Goal: Task Accomplishment & Management: Use online tool/utility

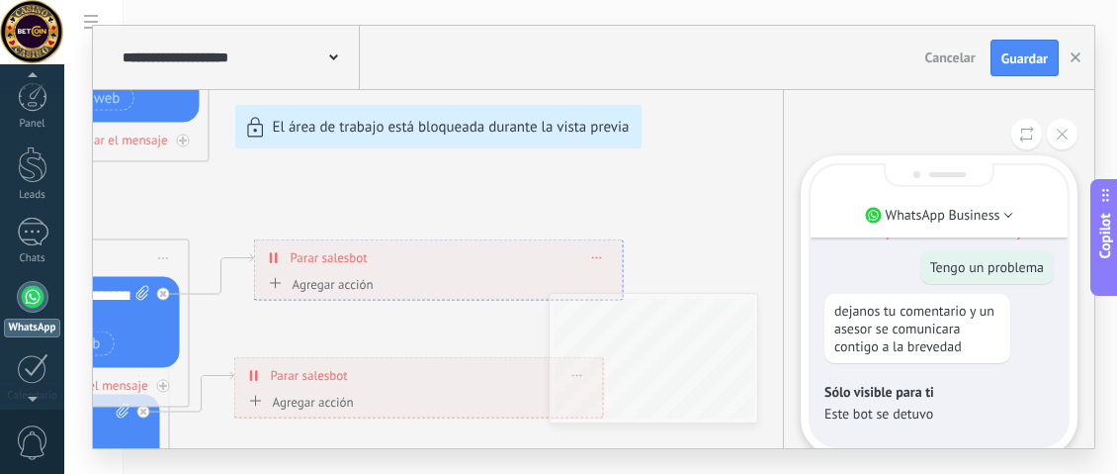
click at [1024, 136] on icon at bounding box center [1026, 134] width 15 height 17
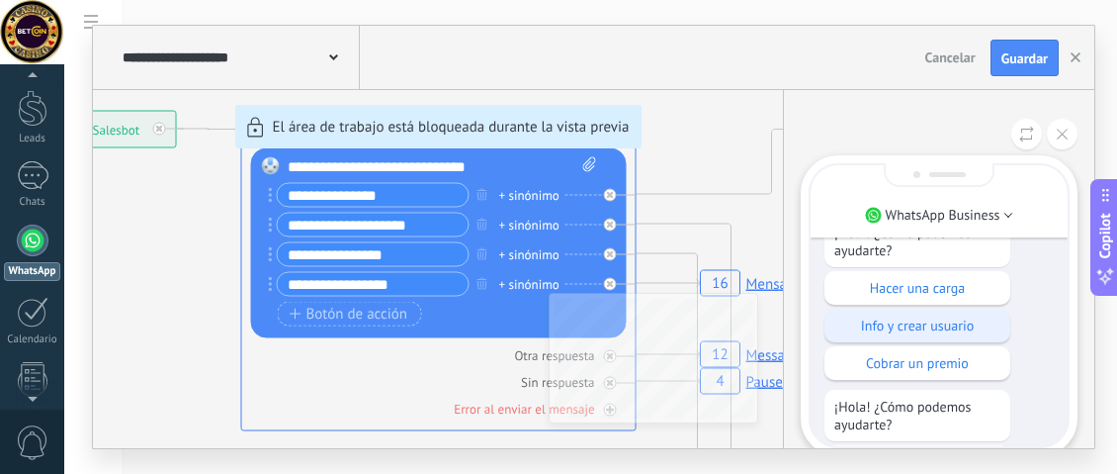
scroll to position [-100, 0]
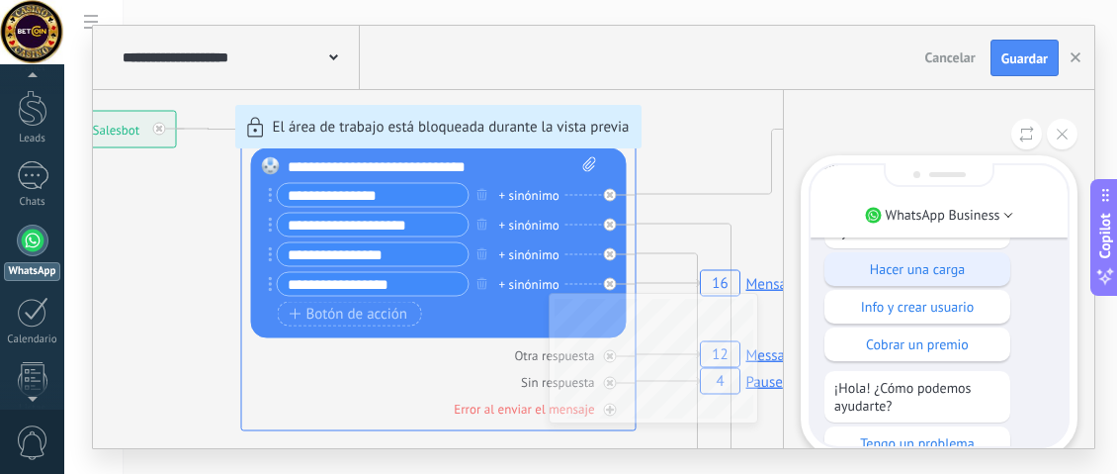
click at [863, 273] on p "Hacer una carga" at bounding box center [917, 269] width 166 height 18
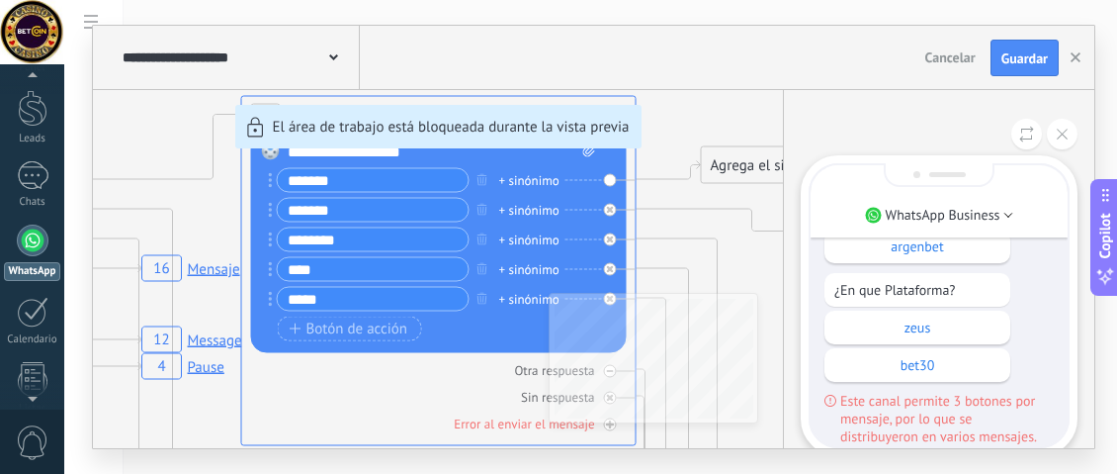
scroll to position [0, 0]
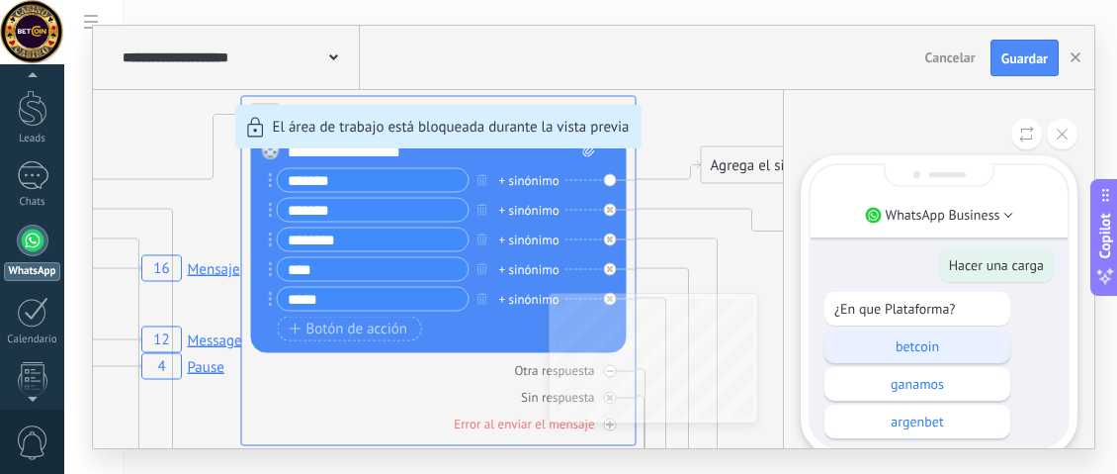
click at [920, 340] on p "betcoin" at bounding box center [917, 346] width 166 height 18
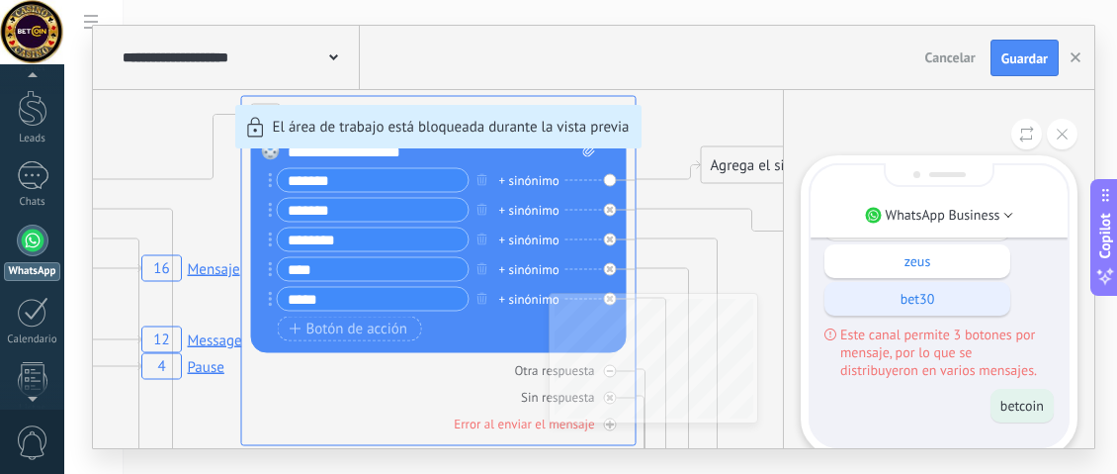
click at [943, 306] on p "bet30" at bounding box center [917, 299] width 166 height 18
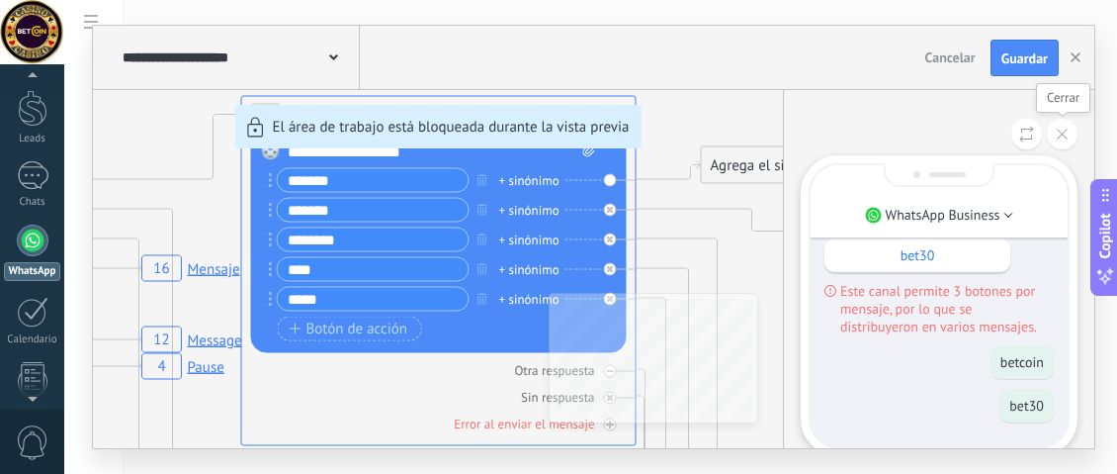
click at [1072, 131] on button at bounding box center [1062, 134] width 31 height 31
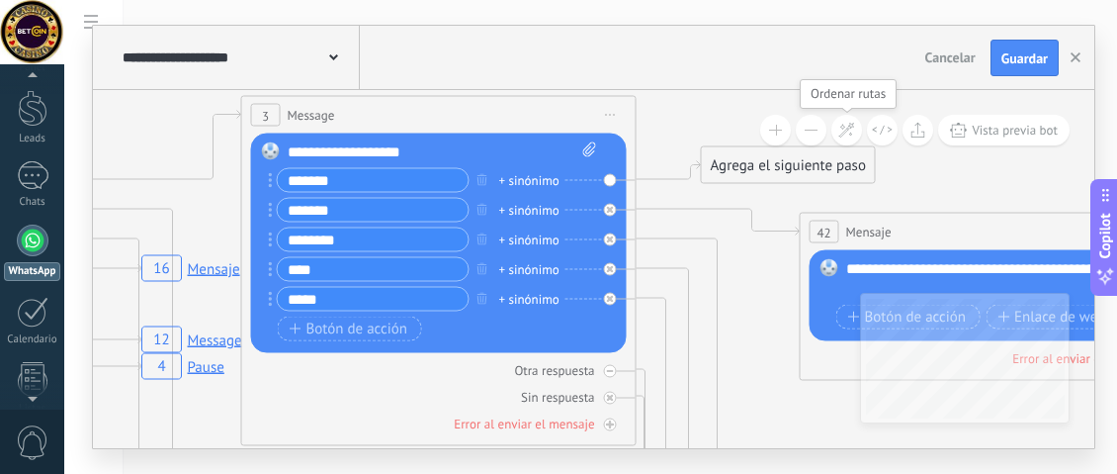
click at [839, 135] on icon at bounding box center [846, 130] width 17 height 17
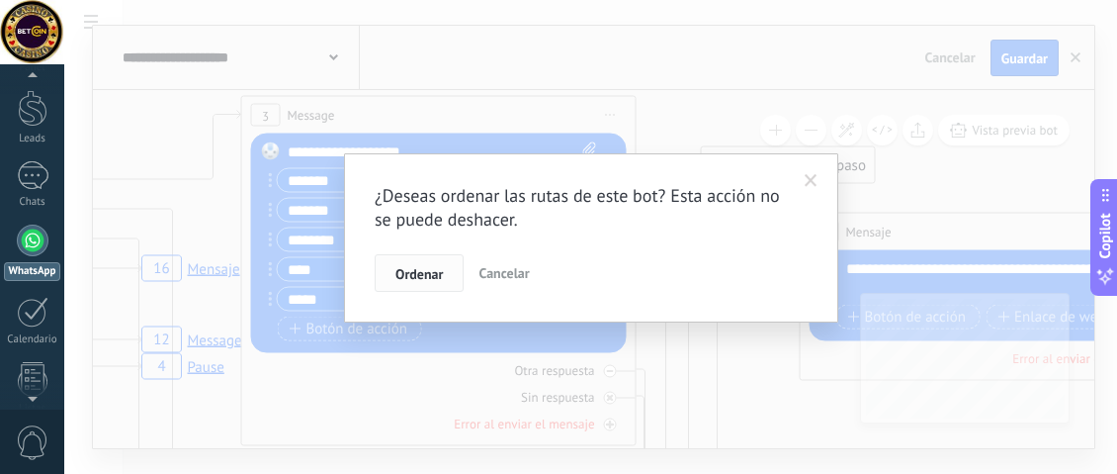
click at [454, 273] on button "Ordenar" at bounding box center [419, 273] width 89 height 38
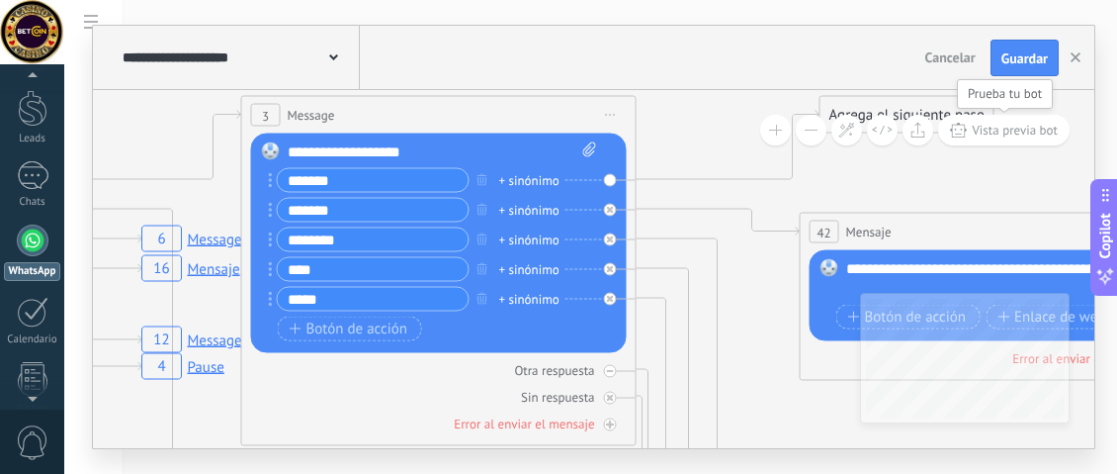
click at [990, 130] on span "Vista previa bot" at bounding box center [1015, 130] width 86 height 17
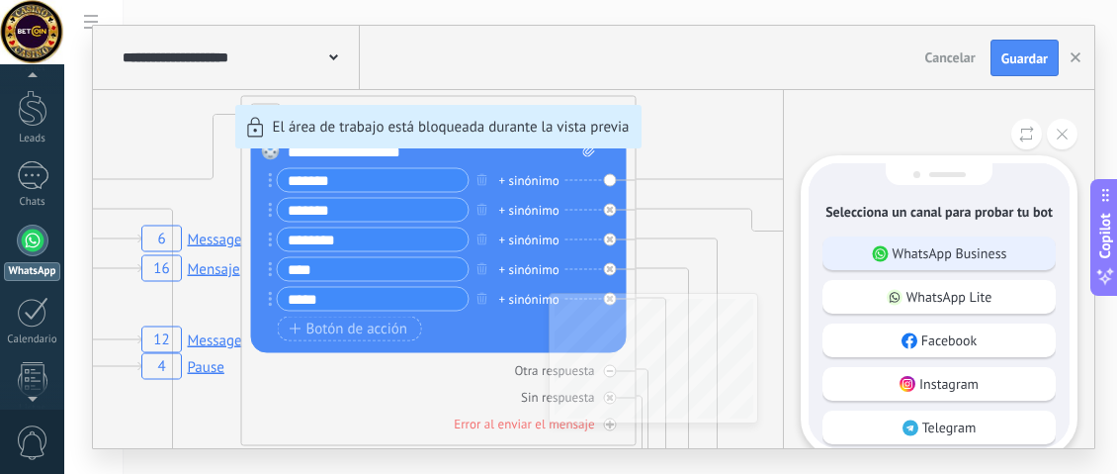
click at [921, 253] on p "WhatsApp Business" at bounding box center [950, 253] width 115 height 18
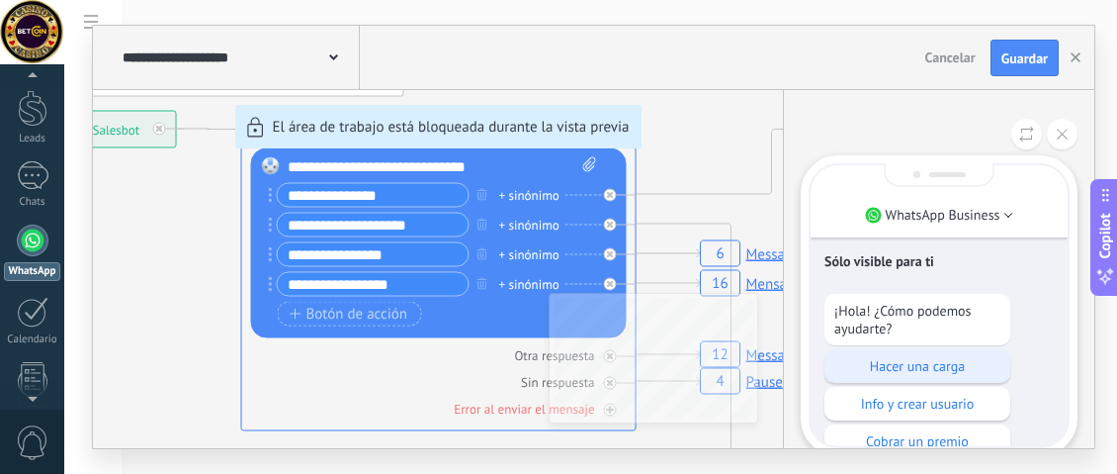
click at [945, 360] on p "Hacer una carga" at bounding box center [917, 366] width 166 height 18
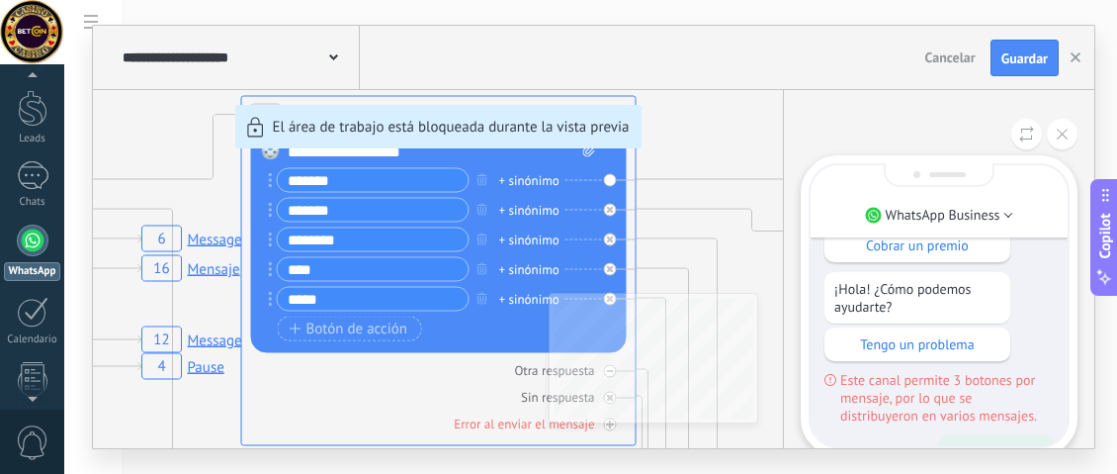
scroll to position [-185, 0]
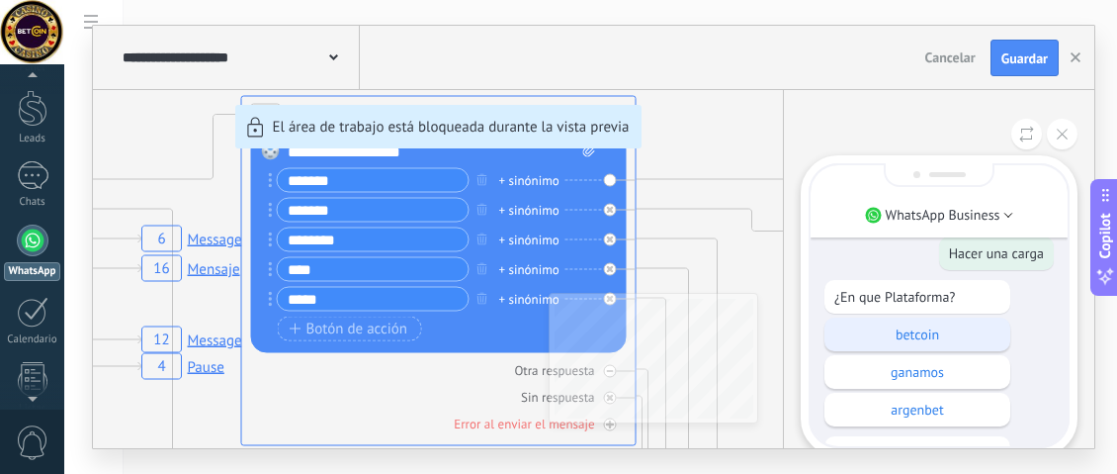
click at [932, 338] on p "betcoin" at bounding box center [917, 334] width 166 height 18
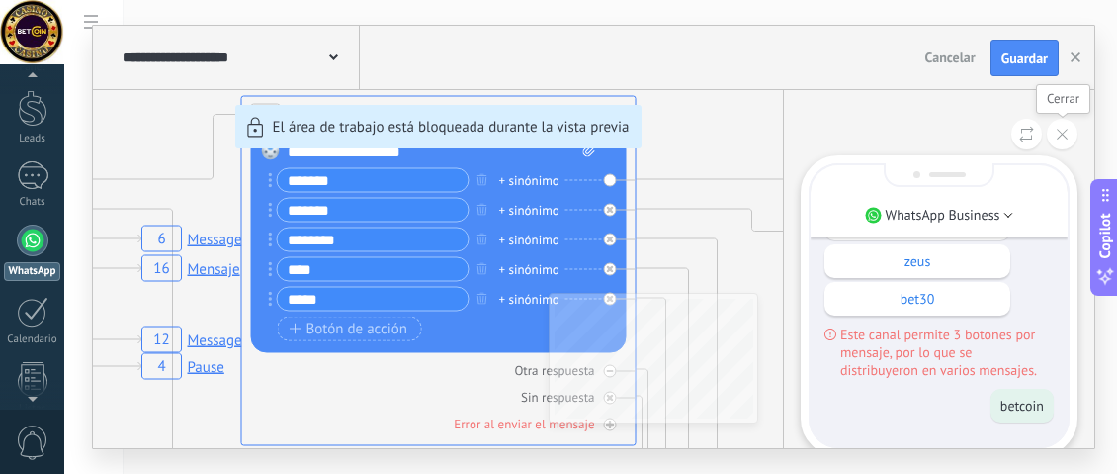
click at [1076, 133] on button at bounding box center [1062, 134] width 31 height 31
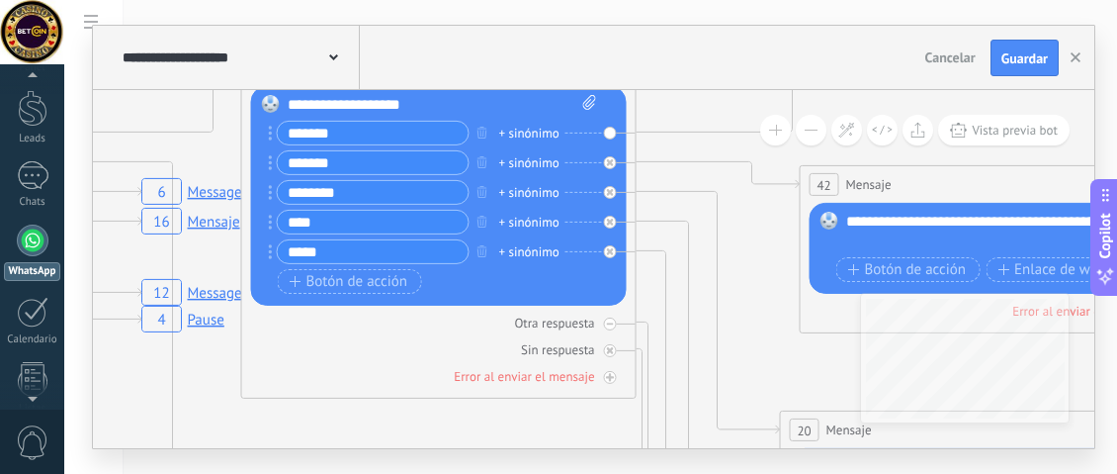
click at [800, 138] on button at bounding box center [811, 130] width 31 height 31
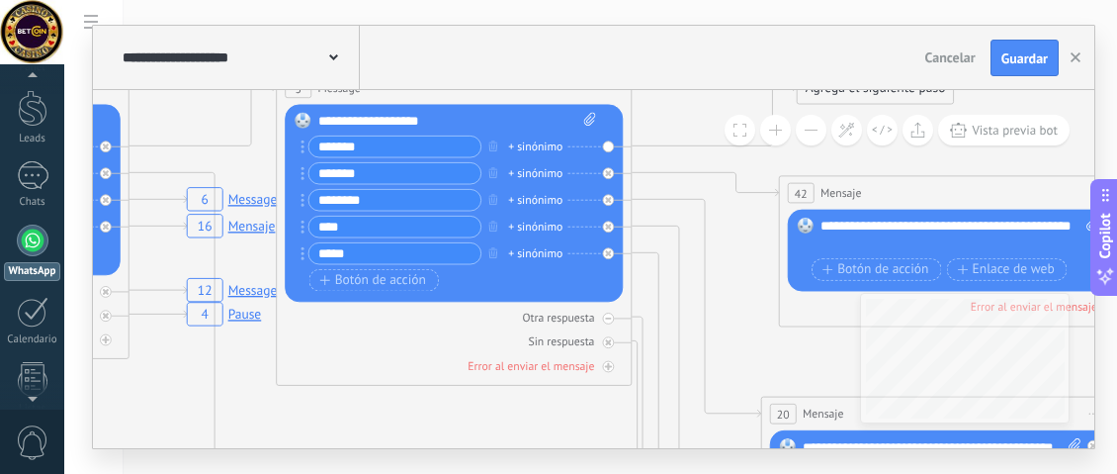
click at [800, 138] on button at bounding box center [811, 130] width 31 height 31
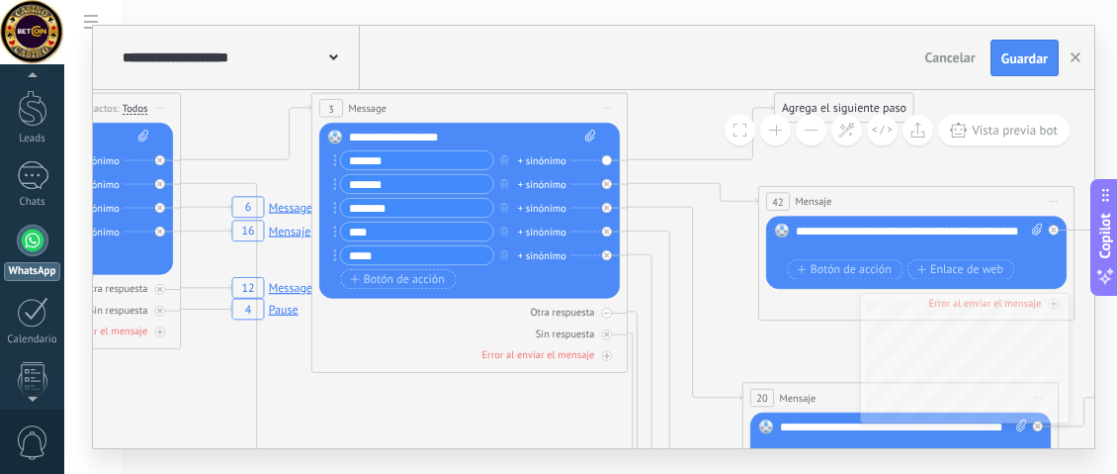
click at [800, 138] on button at bounding box center [811, 130] width 31 height 31
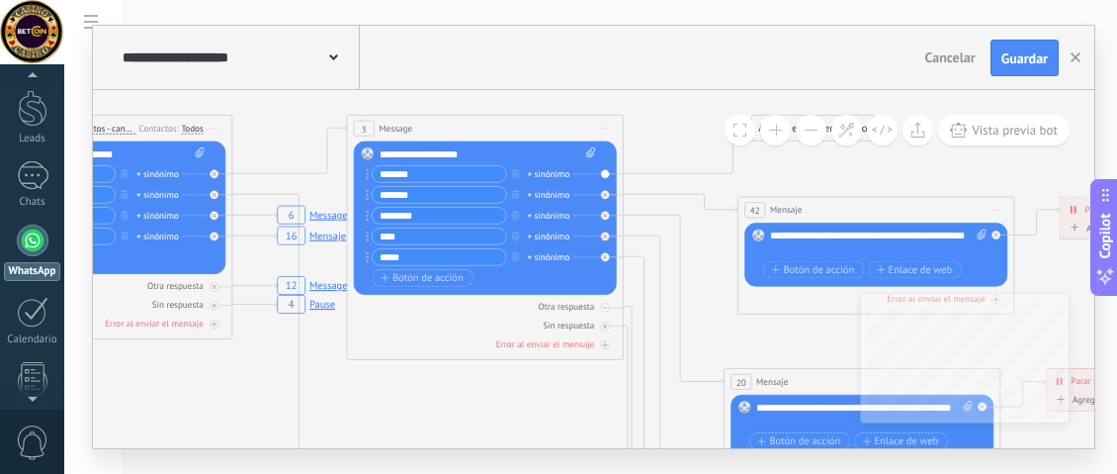
click at [800, 138] on button at bounding box center [811, 130] width 31 height 31
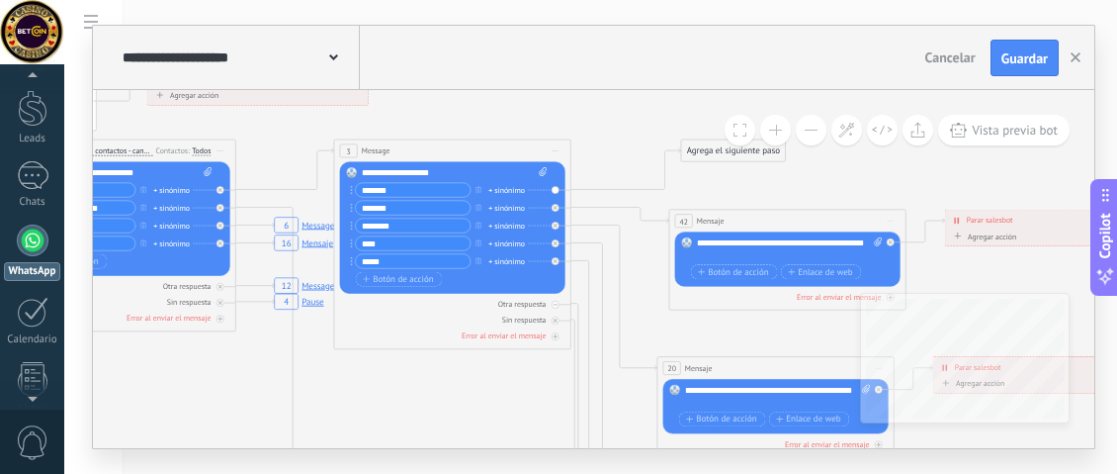
drag, startPoint x: 876, startPoint y: 187, endPoint x: 827, endPoint y: 189, distance: 48.5
drag, startPoint x: 697, startPoint y: 243, endPoint x: 740, endPoint y: 252, distance: 44.4
click at [740, 252] on div "**********" at bounding box center [790, 249] width 187 height 24
copy div "**********"
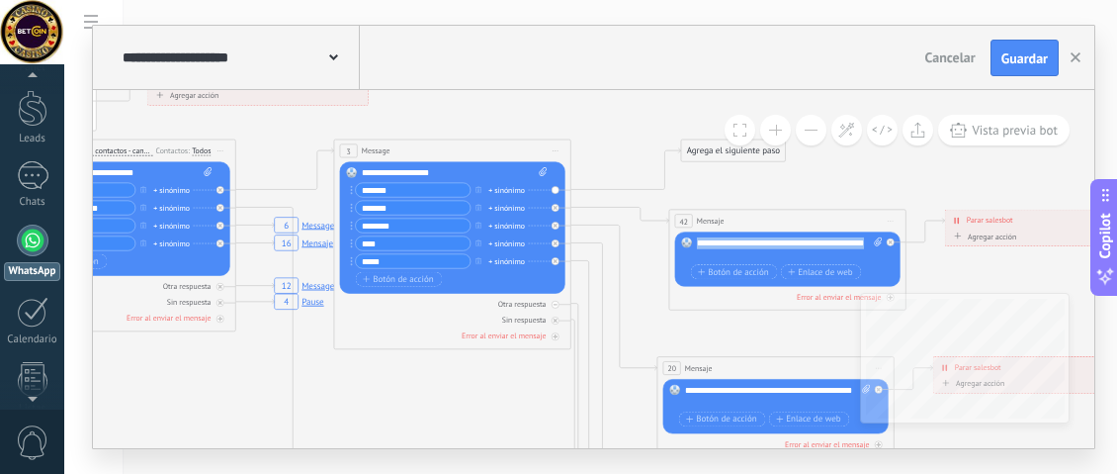
click at [704, 146] on div "Agrega el siguiente paso" at bounding box center [733, 151] width 104 height 20
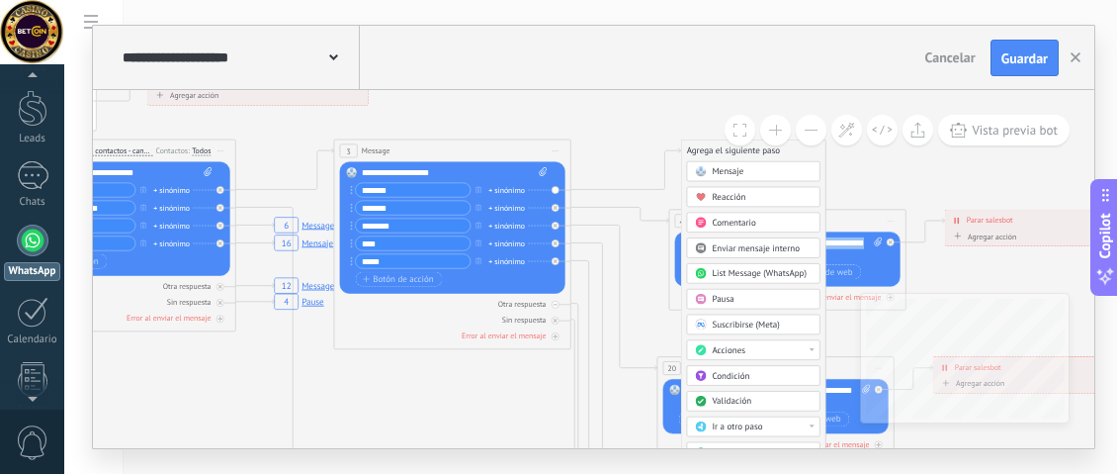
click at [716, 168] on span "Mensaje" at bounding box center [728, 171] width 32 height 11
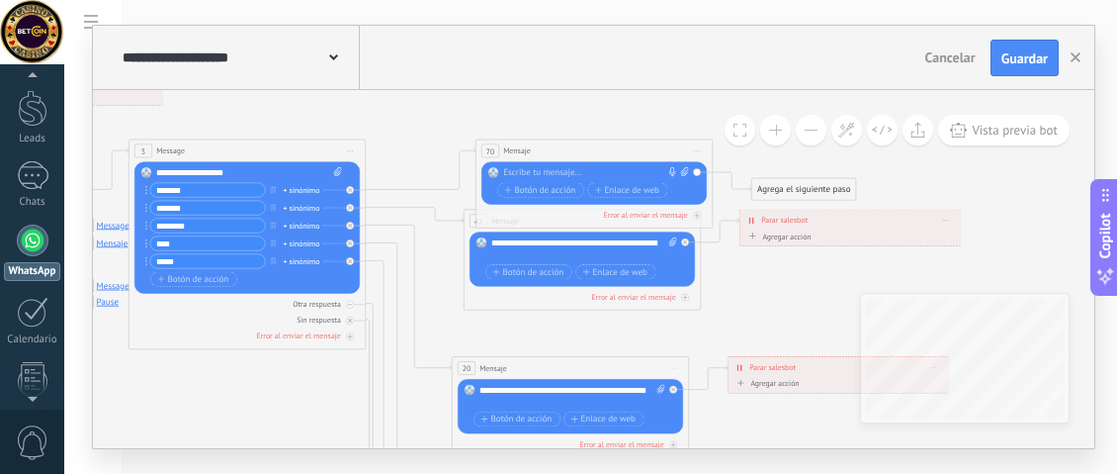
paste div
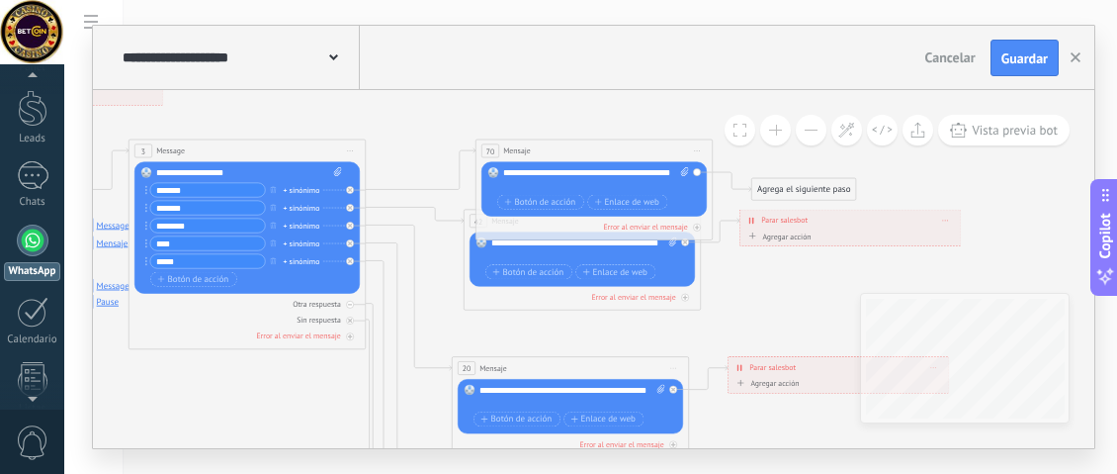
click at [780, 192] on div "Agrega el siguiente paso" at bounding box center [804, 190] width 104 height 20
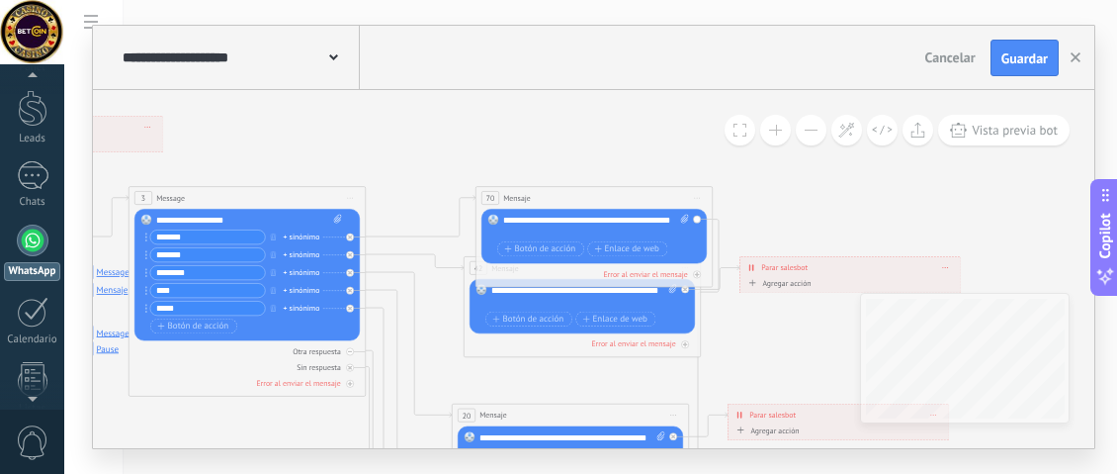
click at [837, 131] on button at bounding box center [846, 130] width 31 height 31
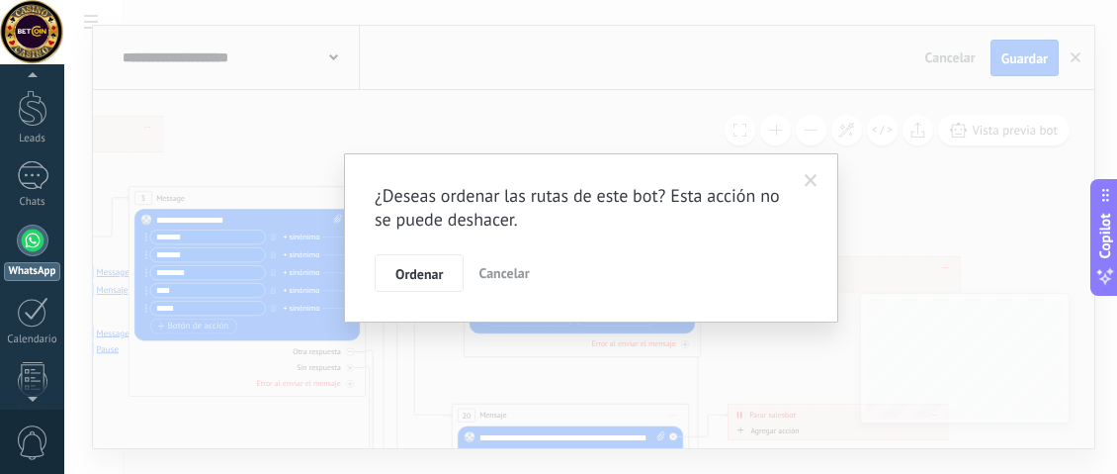
click at [435, 267] on span "Ordenar" at bounding box center [418, 274] width 47 height 14
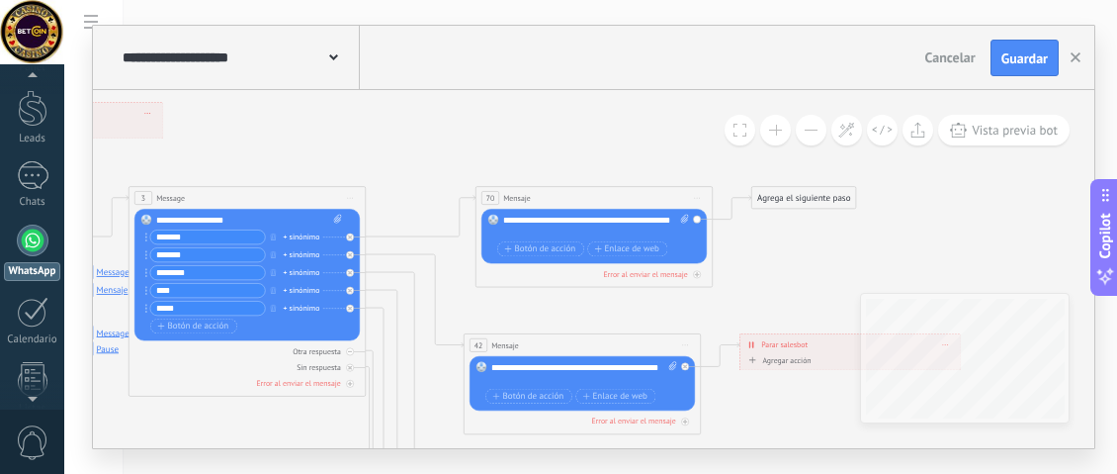
click at [781, 204] on div "Agrega el siguiente paso" at bounding box center [804, 199] width 104 height 20
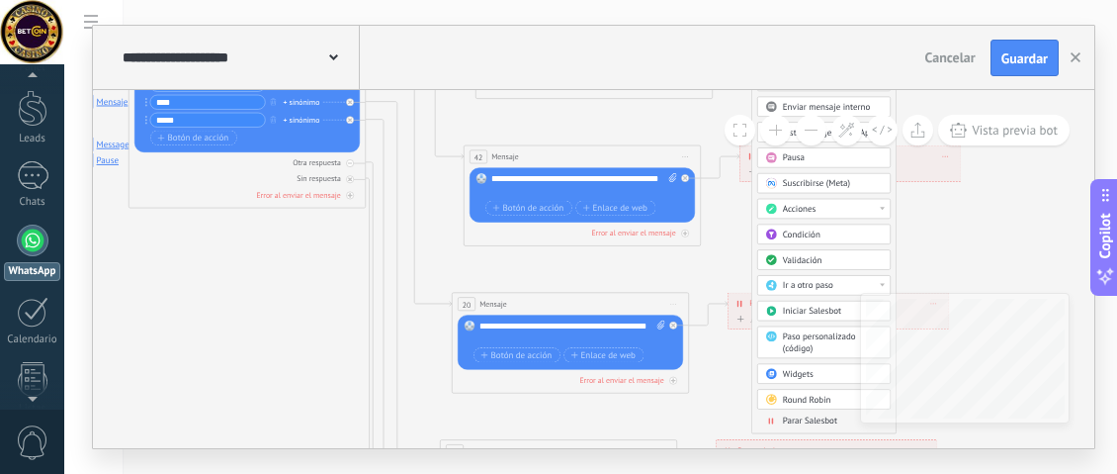
click at [783, 415] on span "Parar Salesbot" at bounding box center [810, 420] width 54 height 11
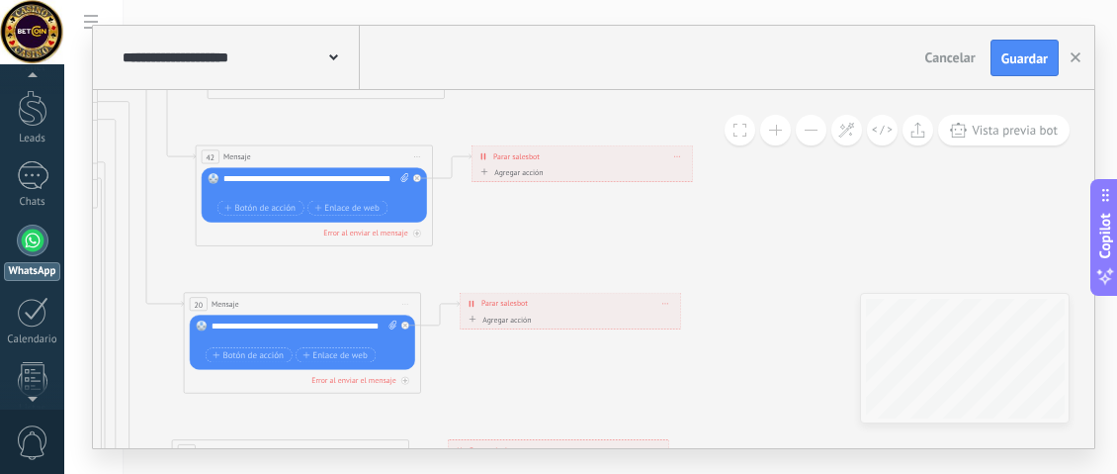
click at [986, 119] on button "Vista previa bot" at bounding box center [1003, 130] width 131 height 31
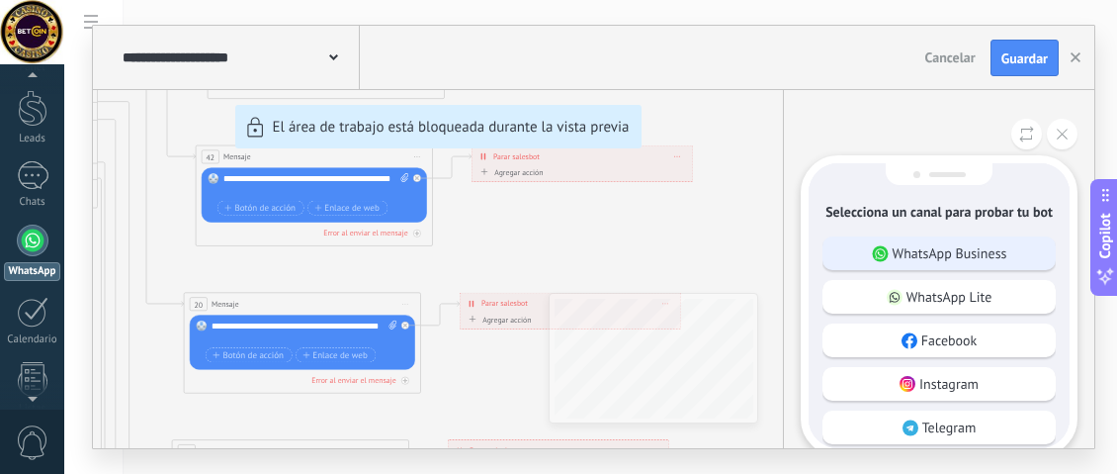
click at [911, 255] on p "WhatsApp Business" at bounding box center [950, 253] width 115 height 18
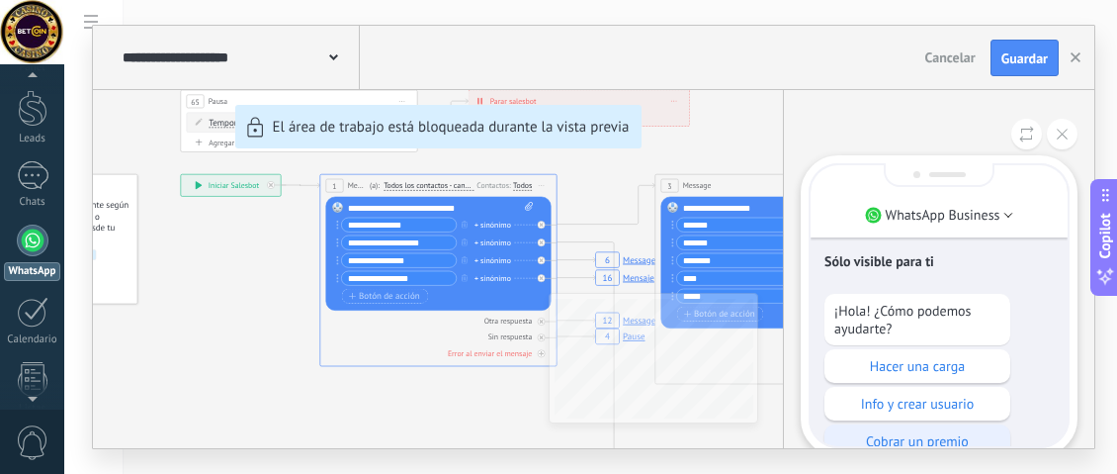
scroll to position [-100, 0]
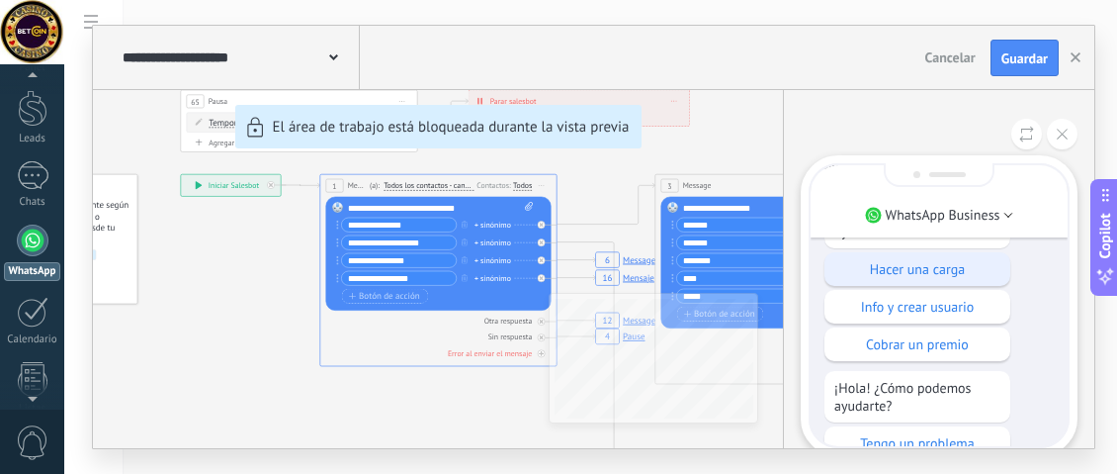
click at [936, 255] on div "Hacer una carga" at bounding box center [918, 269] width 186 height 34
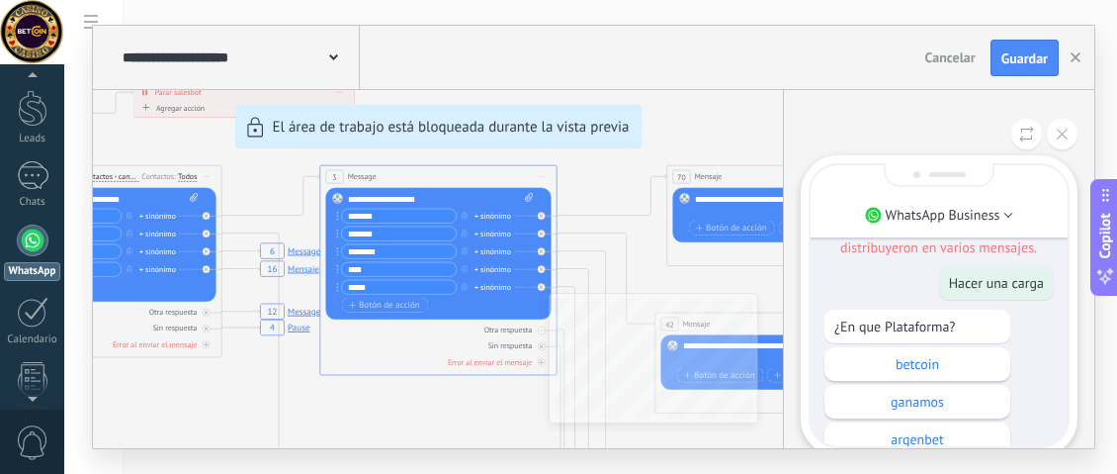
scroll to position [-187, 0]
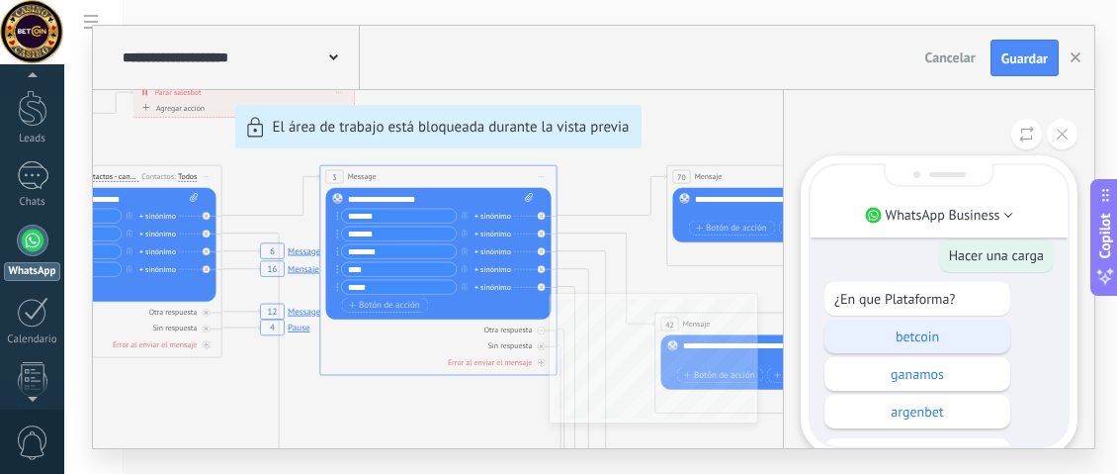
click at [954, 342] on p "betcoin" at bounding box center [917, 336] width 166 height 18
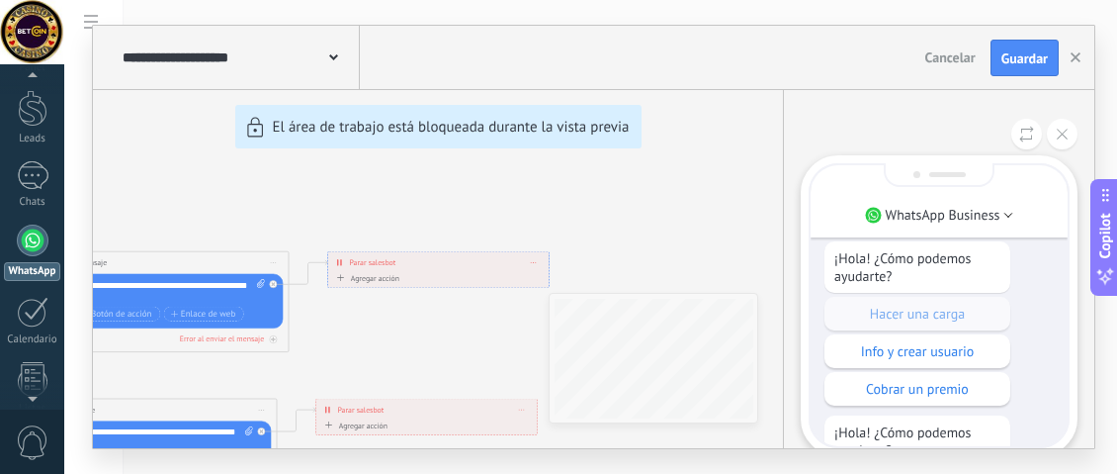
scroll to position [-692, 0]
click at [1020, 122] on button at bounding box center [1026, 134] width 31 height 31
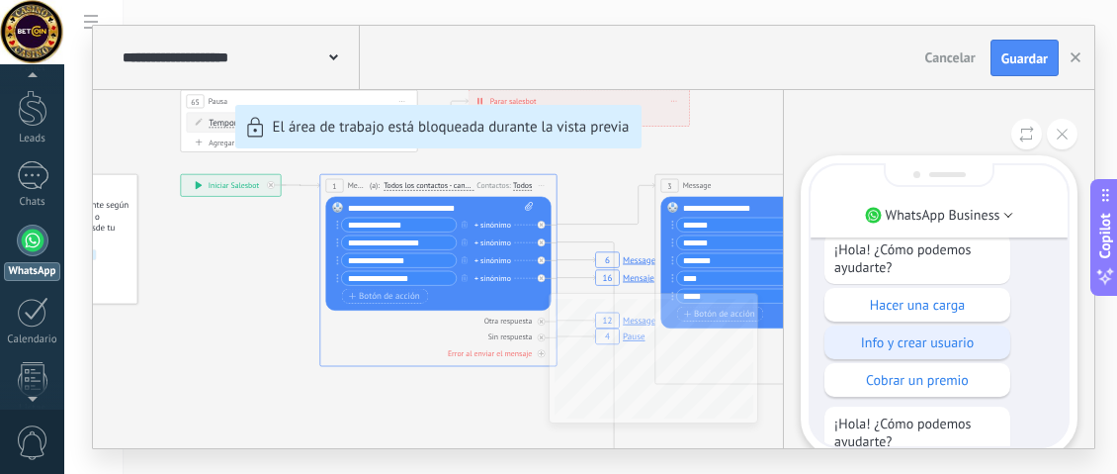
scroll to position [-100, 0]
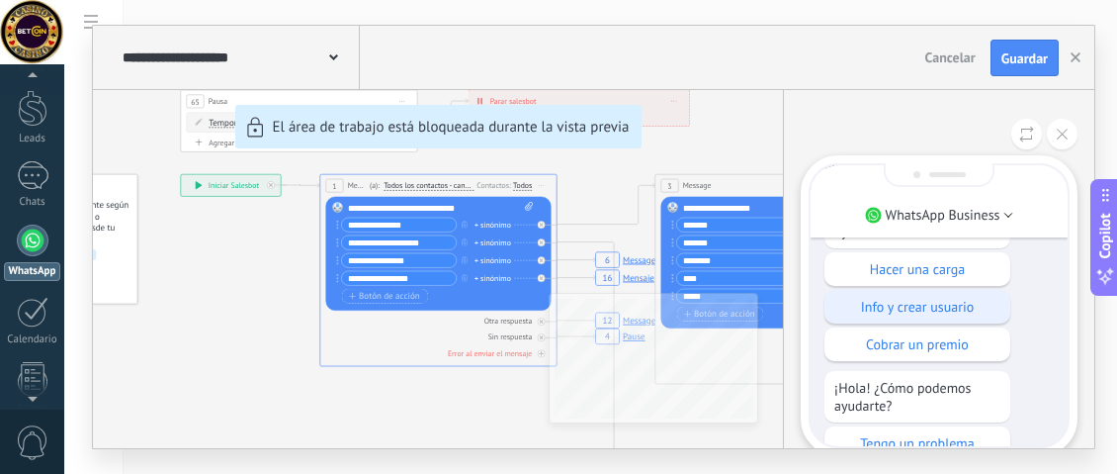
click at [912, 298] on p "Info y crear usuario" at bounding box center [917, 307] width 166 height 18
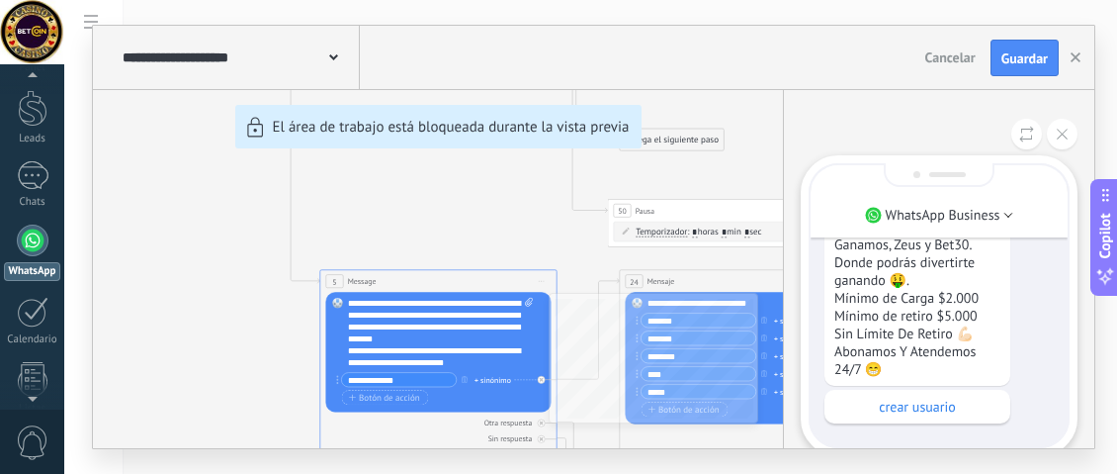
scroll to position [0, 0]
click at [880, 413] on p "crear usuario" at bounding box center [917, 405] width 166 height 18
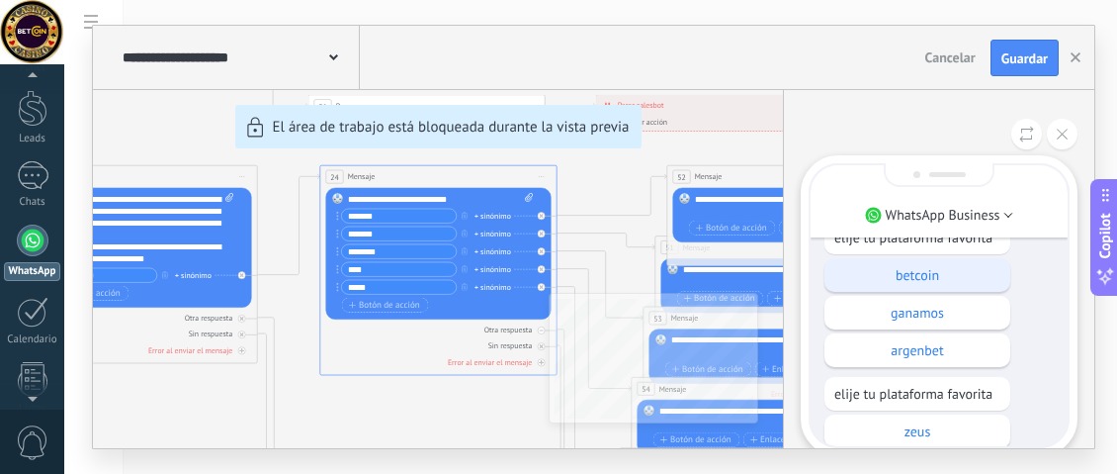
scroll to position [-99, 0]
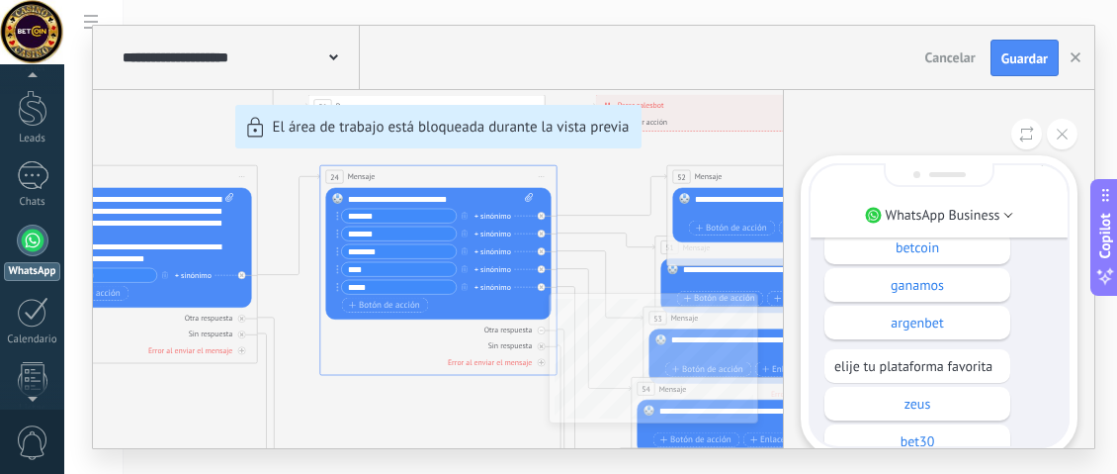
click at [884, 342] on div "elije tu plataforma favorita betcoin ganamos argenbet elije tu plataforma favor…" at bounding box center [939, 357] width 229 height 328
click at [869, 332] on div "argenbet" at bounding box center [918, 322] width 186 height 34
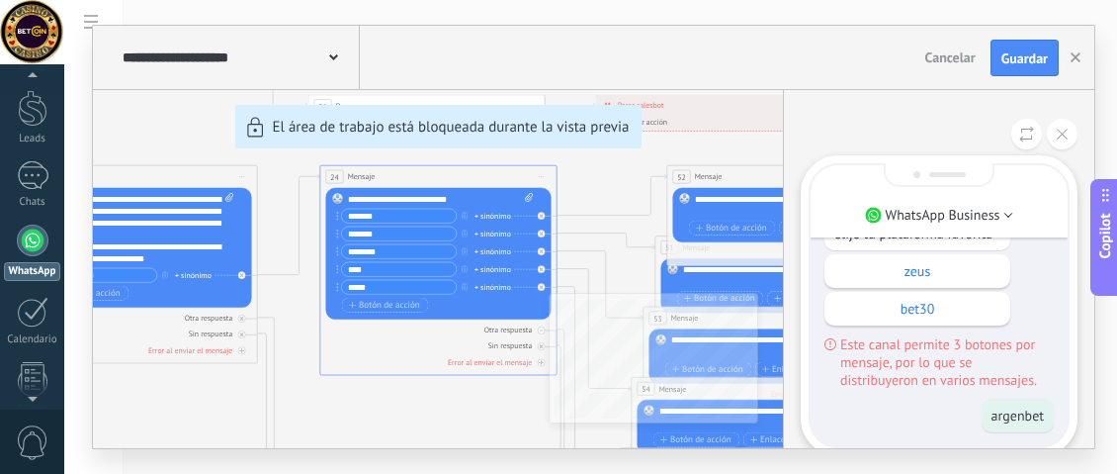
scroll to position [0, 0]
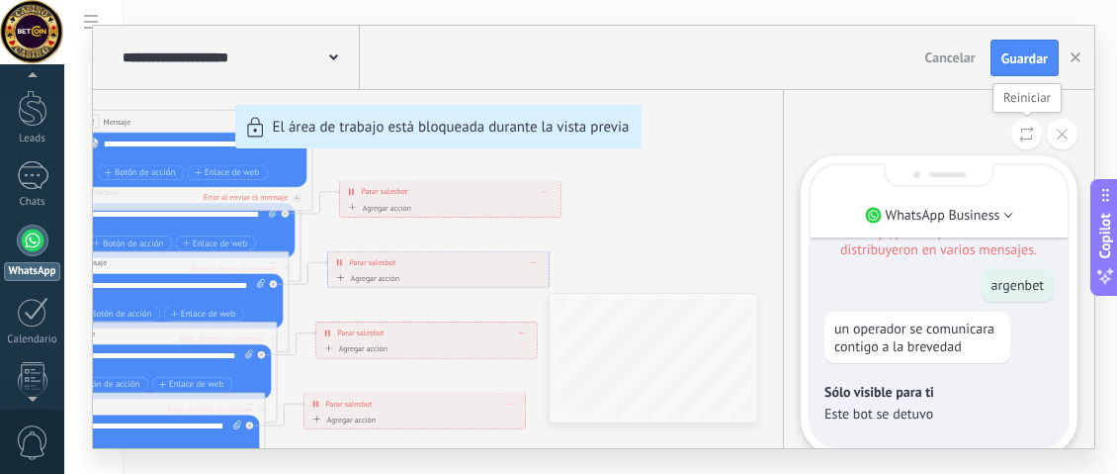
click at [1025, 139] on icon at bounding box center [1026, 134] width 15 height 17
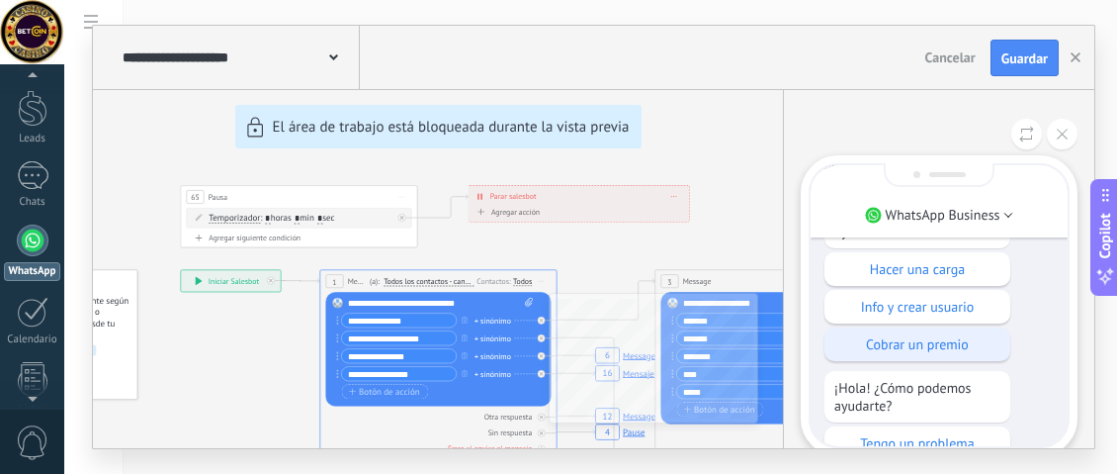
click at [929, 335] on p "Cobrar un premio" at bounding box center [917, 344] width 166 height 18
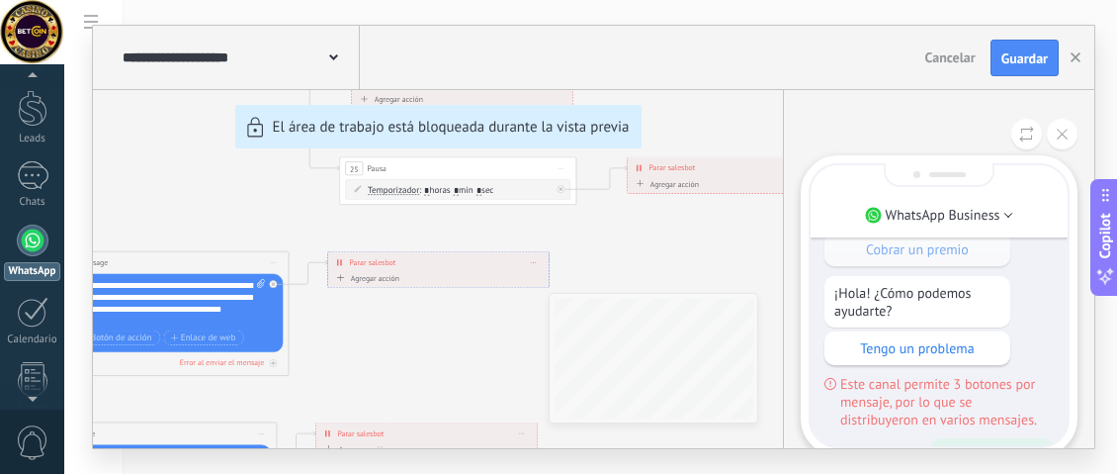
scroll to position [-238, 0]
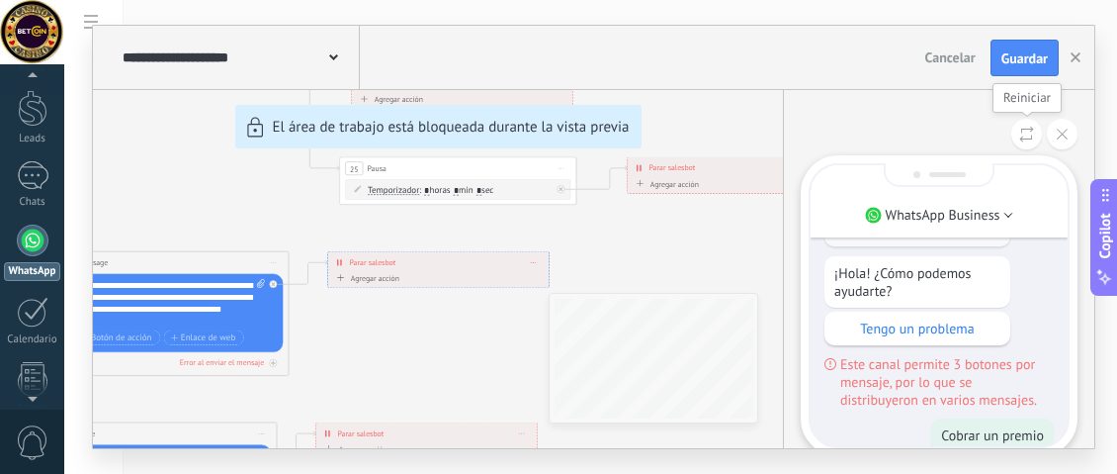
click at [1022, 131] on icon at bounding box center [1026, 134] width 15 height 17
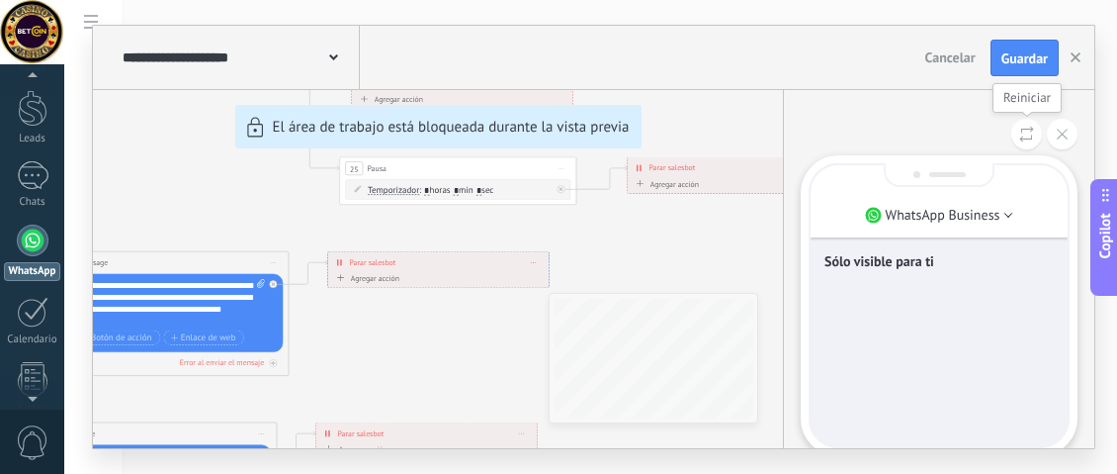
scroll to position [0, 0]
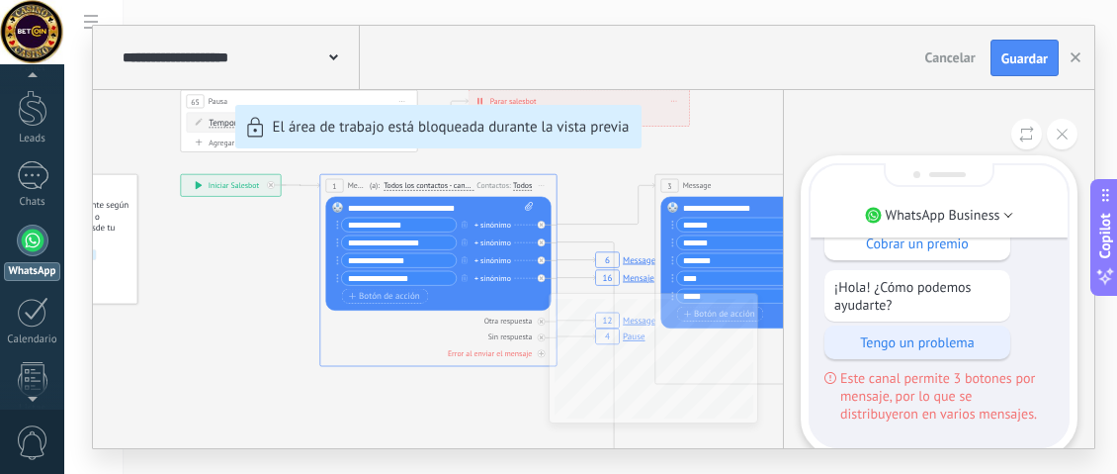
click at [956, 350] on p "Tengo un problema" at bounding box center [917, 342] width 166 height 18
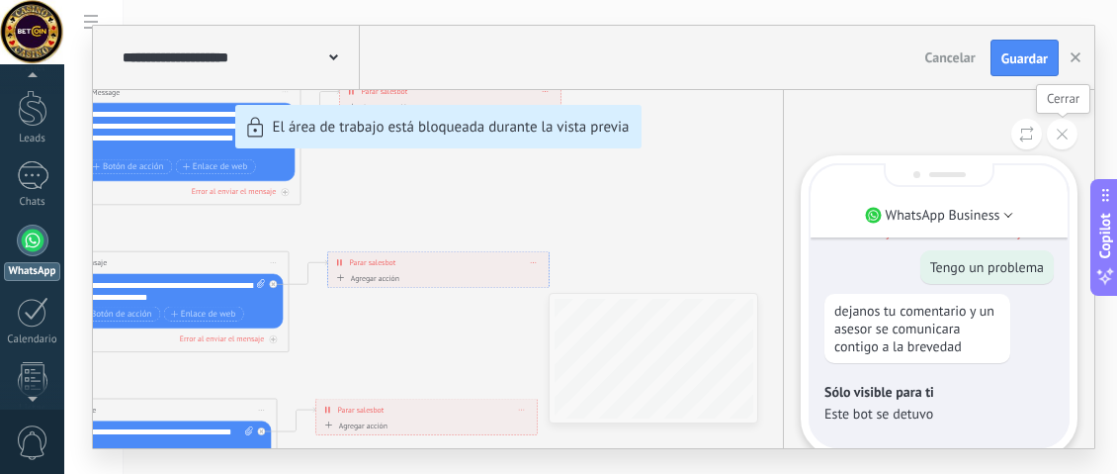
click at [1065, 147] on button at bounding box center [1062, 134] width 31 height 31
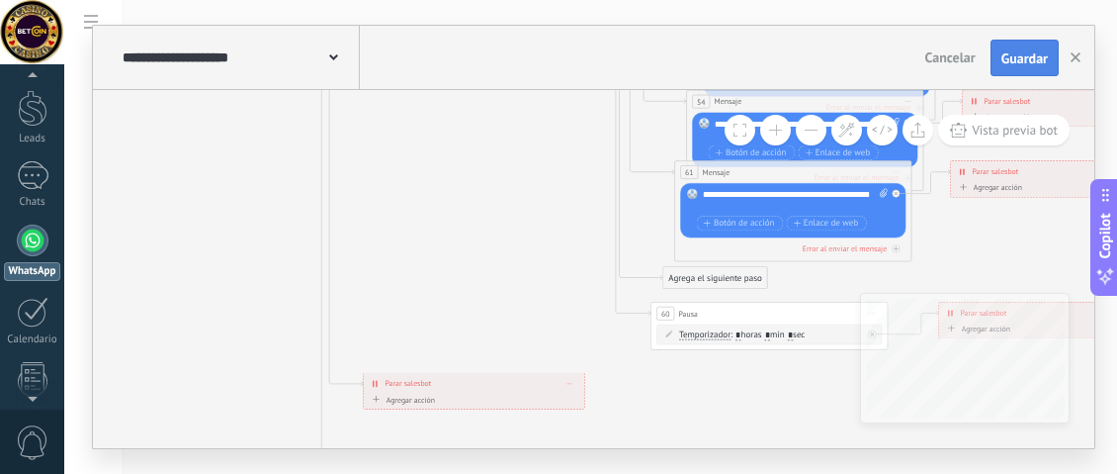
click at [1013, 68] on button "Guardar" at bounding box center [1025, 59] width 68 height 38
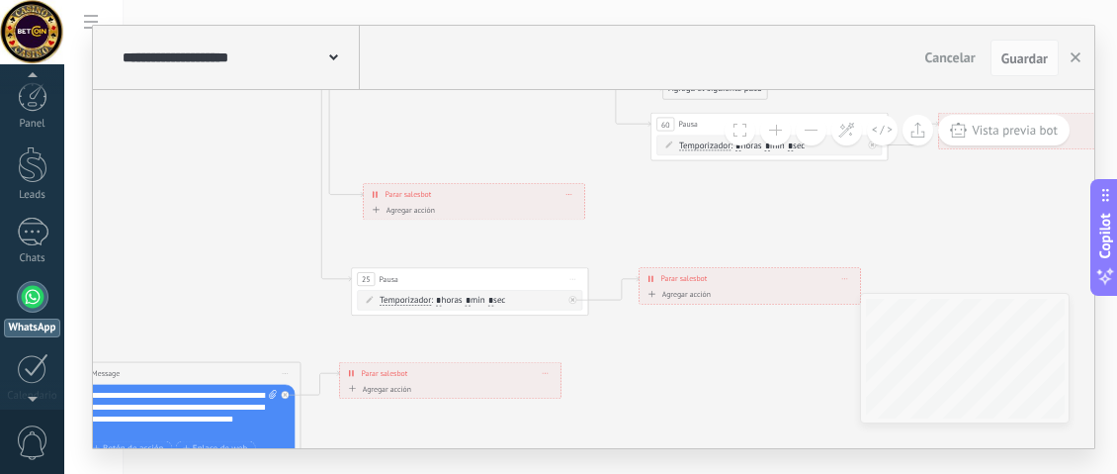
scroll to position [56, 0]
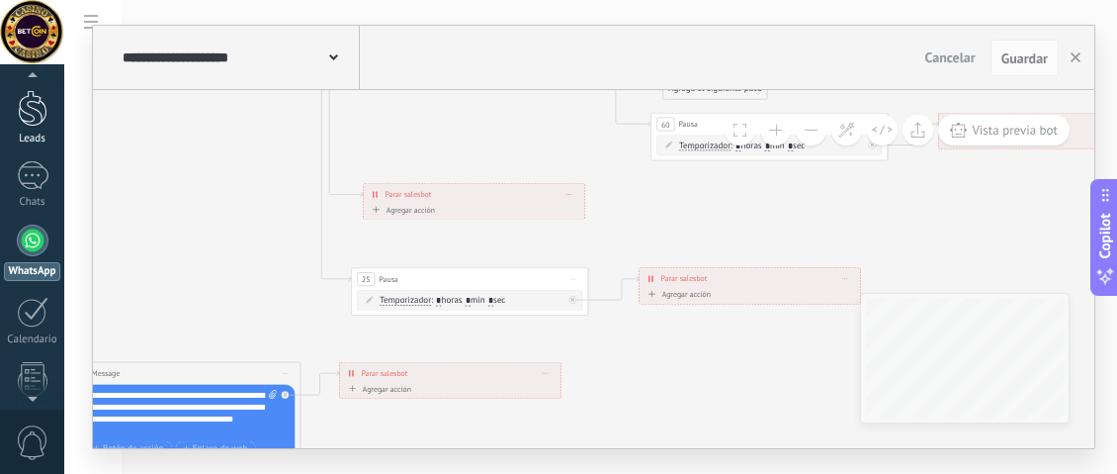
click at [32, 122] on div at bounding box center [33, 108] width 30 height 37
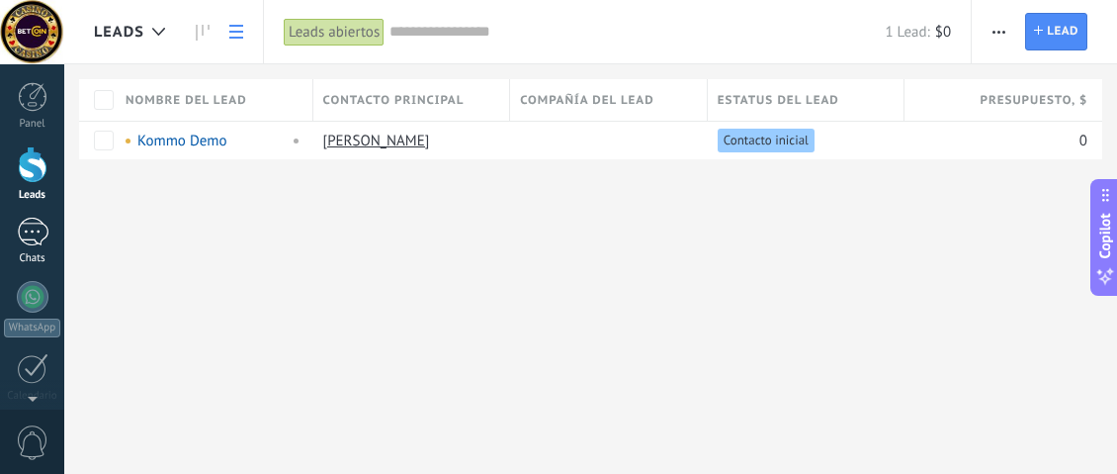
click at [11, 246] on link "Chats" at bounding box center [32, 241] width 64 height 47
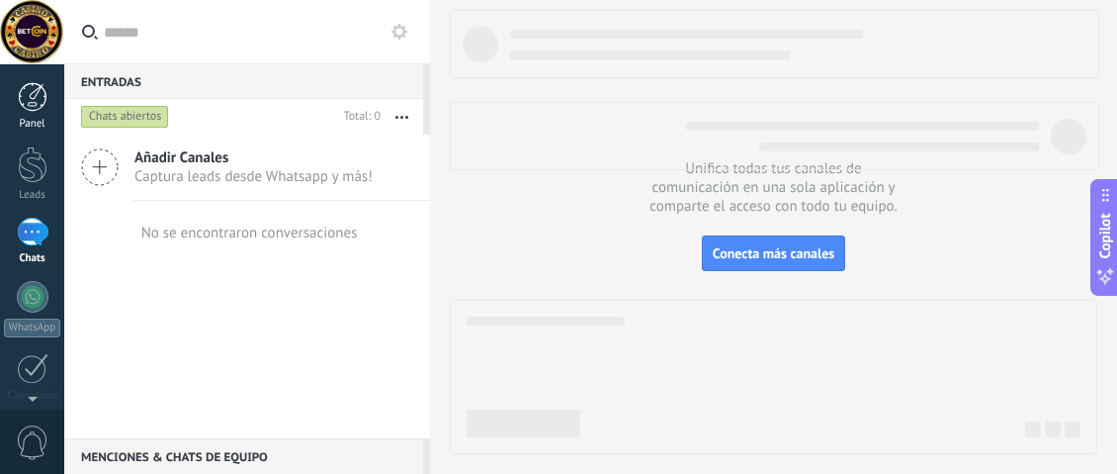
click at [12, 107] on link "Panel" at bounding box center [32, 106] width 64 height 48
